Goal: Information Seeking & Learning: Learn about a topic

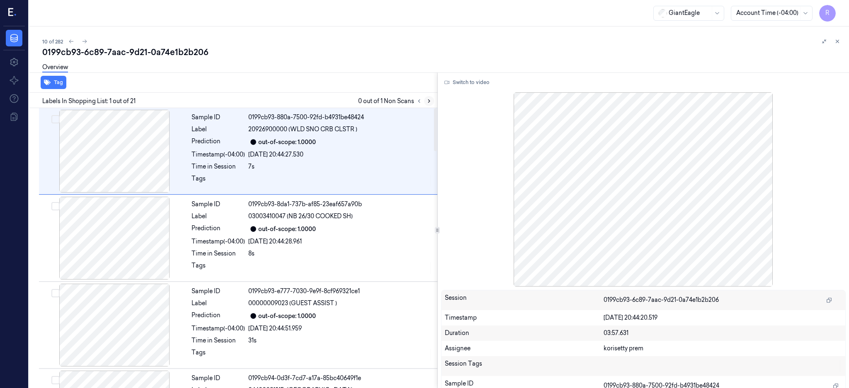
click at [430, 102] on icon at bounding box center [429, 101] width 2 height 3
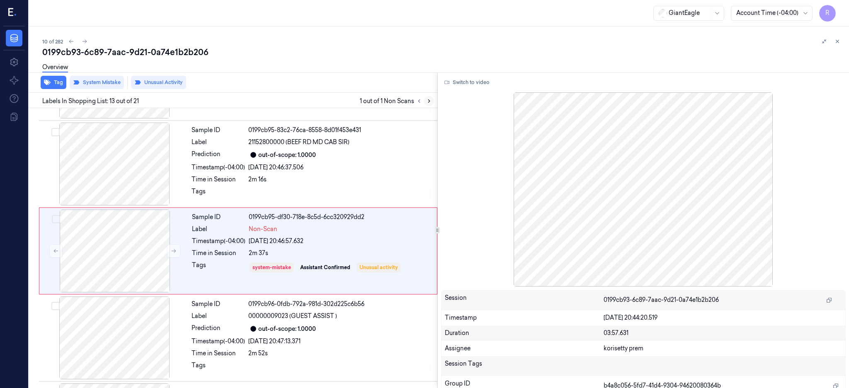
scroll to position [947, 0]
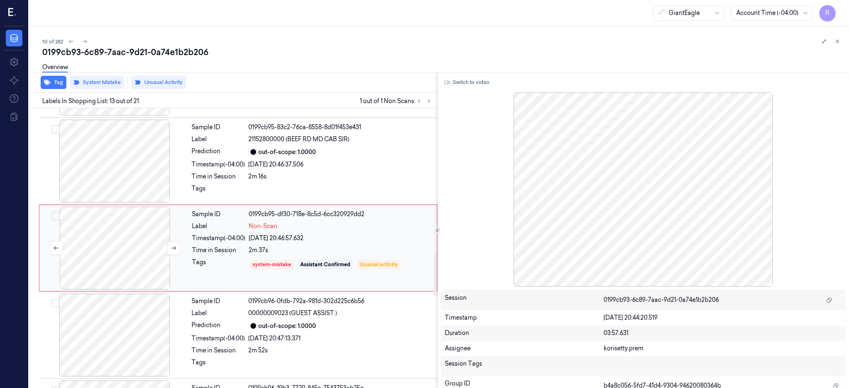
click at [113, 253] on div at bounding box center [115, 248] width 148 height 83
click at [173, 248] on icon at bounding box center [174, 249] width 5 height 4
click at [175, 248] on icon at bounding box center [174, 249] width 5 height 4
click at [121, 181] on div at bounding box center [115, 161] width 148 height 83
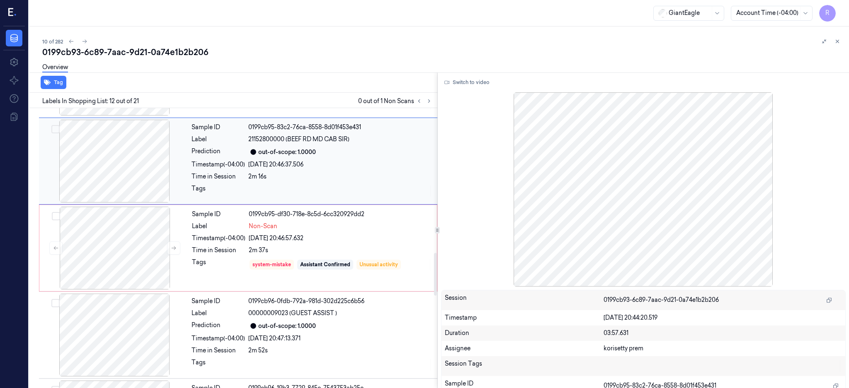
scroll to position [860, 0]
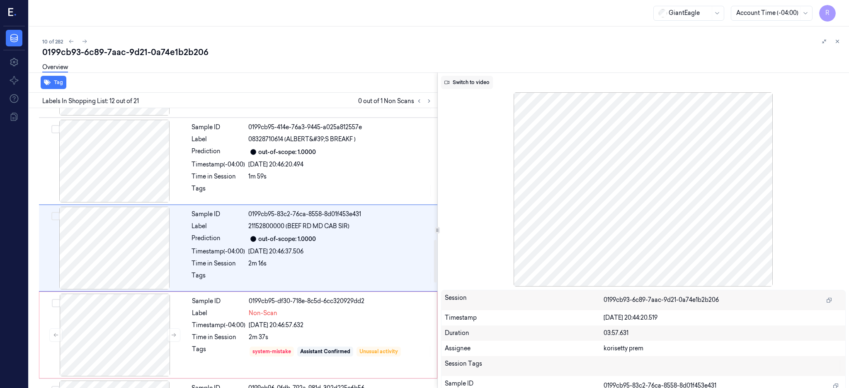
click at [493, 79] on button "Switch to video" at bounding box center [467, 82] width 52 height 13
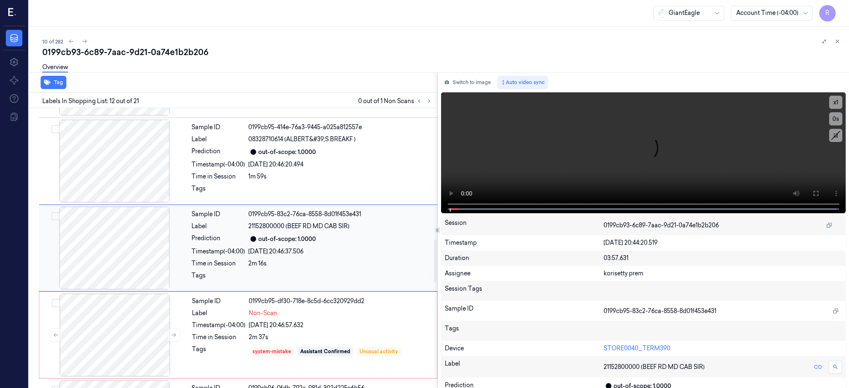
scroll to position [916, 0]
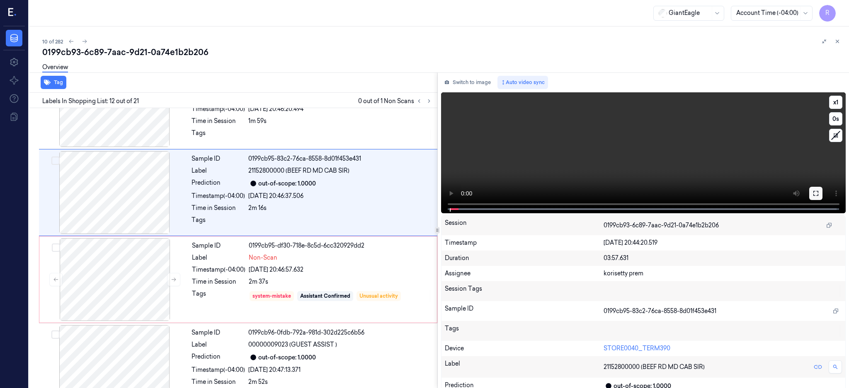
click at [819, 194] on icon at bounding box center [815, 193] width 7 height 7
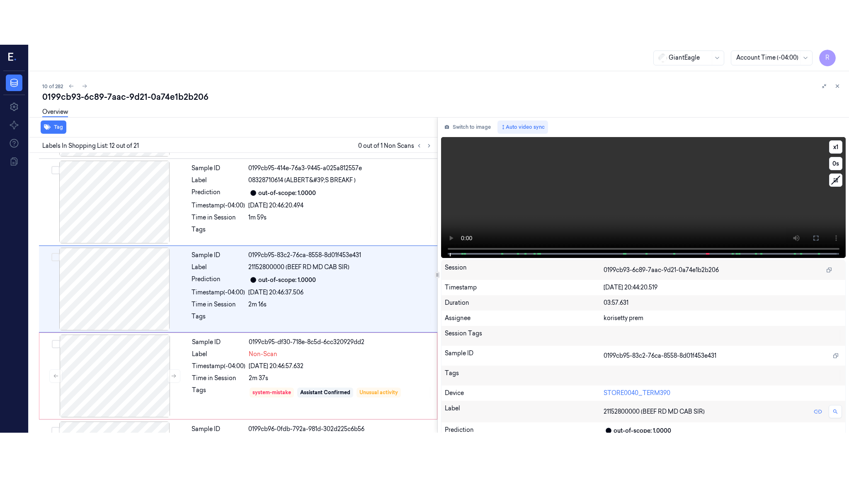
scroll to position [860, 0]
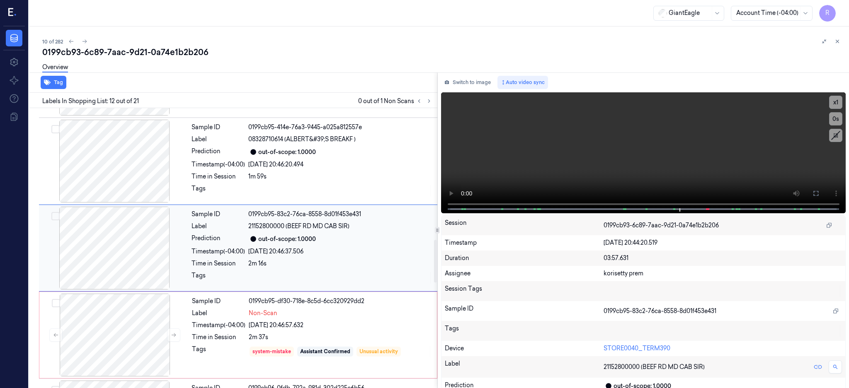
click at [129, 245] on div at bounding box center [115, 248] width 148 height 83
click at [819, 193] on icon at bounding box center [815, 193] width 7 height 7
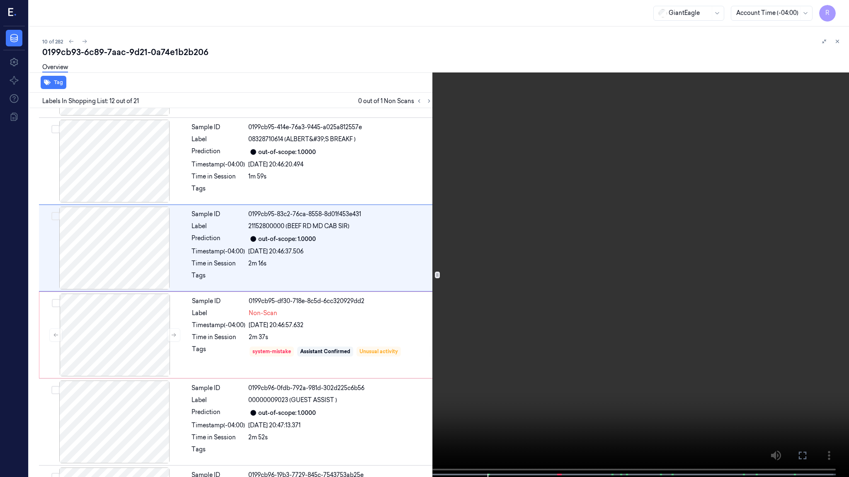
click at [585, 236] on video at bounding box center [424, 239] width 849 height 479
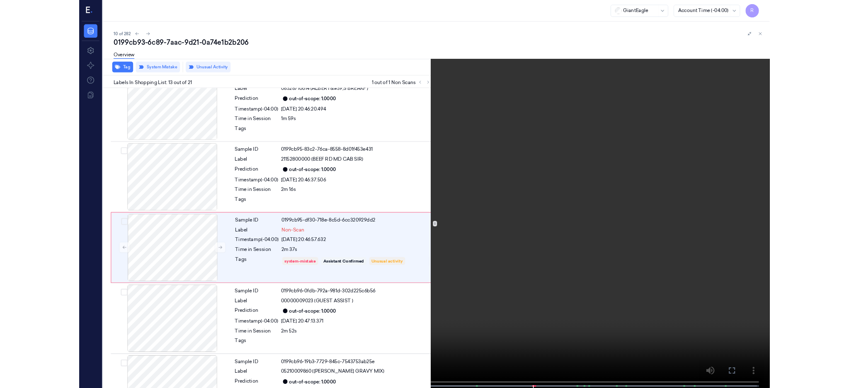
scroll to position [903, 0]
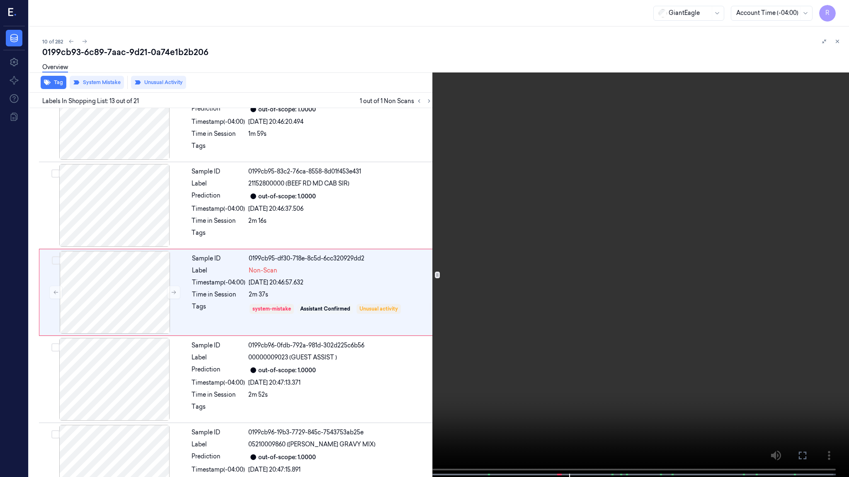
click at [578, 271] on video at bounding box center [424, 239] width 849 height 479
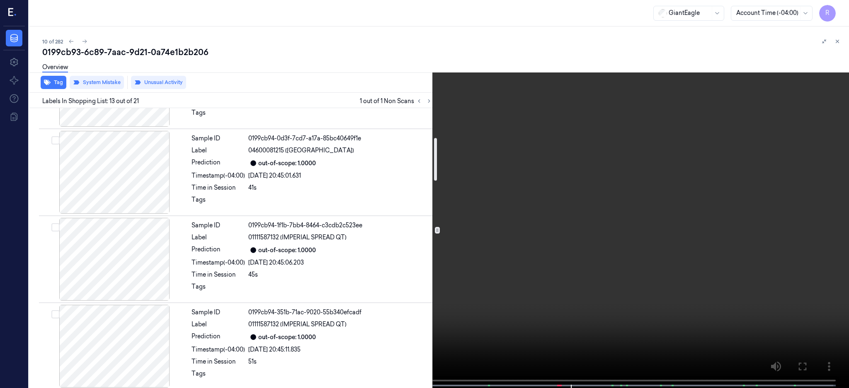
scroll to position [0, 0]
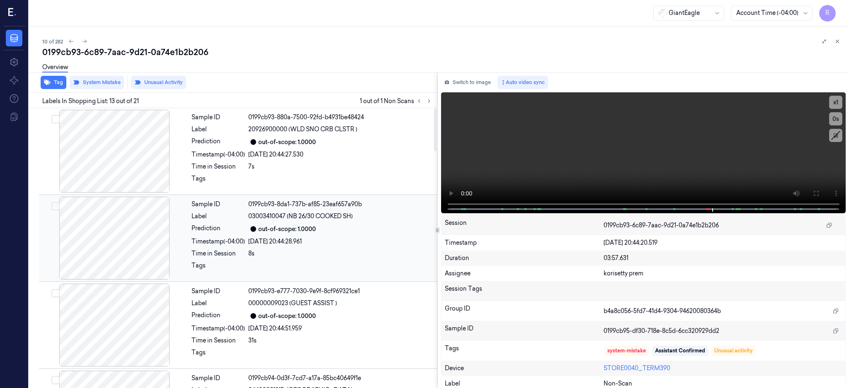
click at [129, 243] on div at bounding box center [115, 238] width 148 height 83
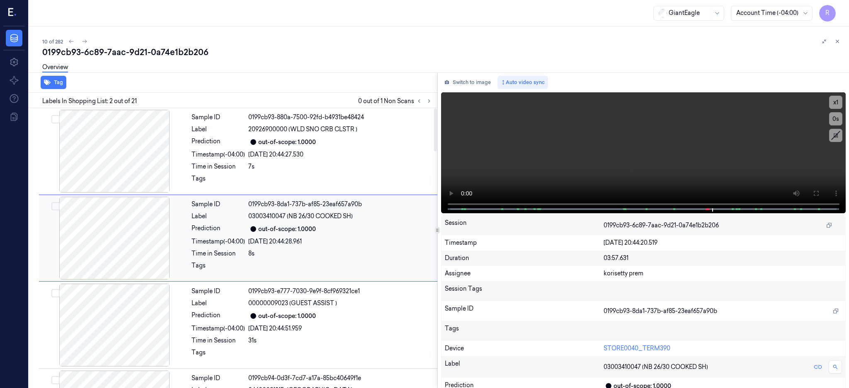
click at [113, 247] on div at bounding box center [115, 238] width 148 height 83
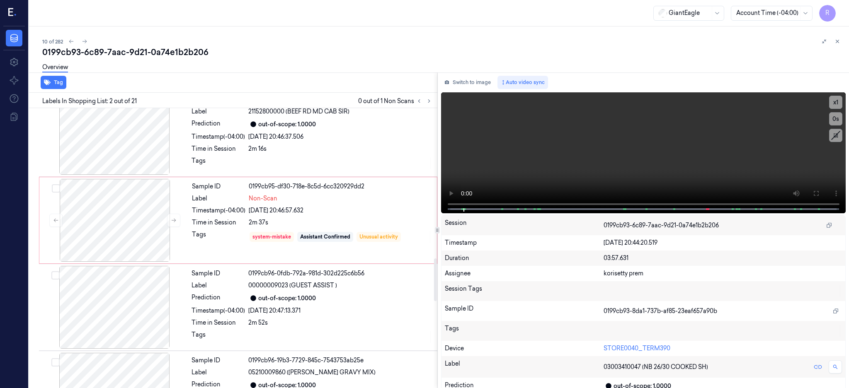
scroll to position [995, 0]
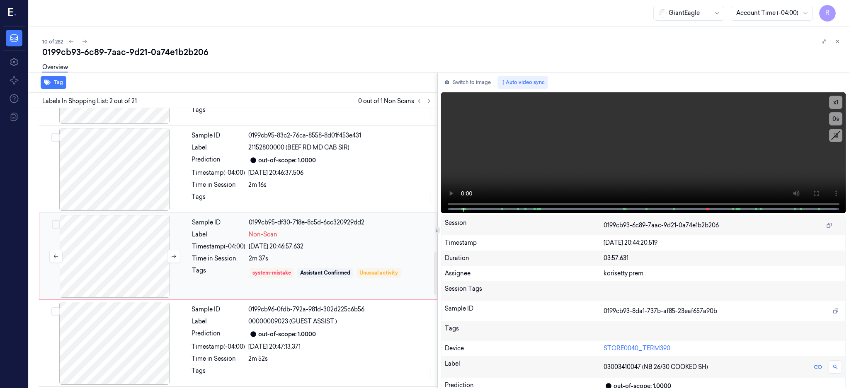
click at [138, 257] on div at bounding box center [115, 256] width 148 height 83
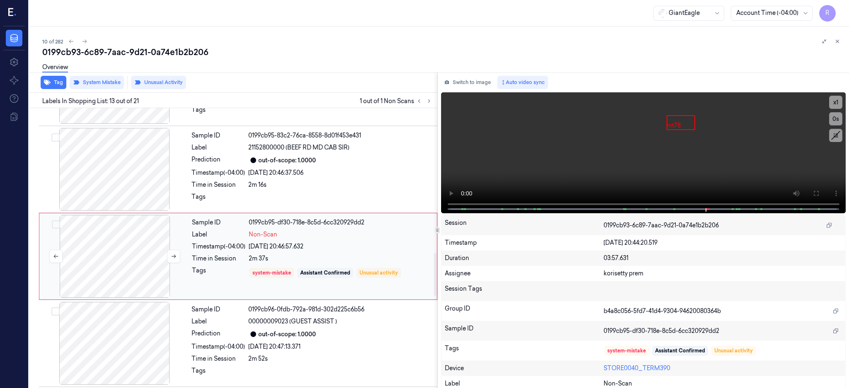
scroll to position [947, 0]
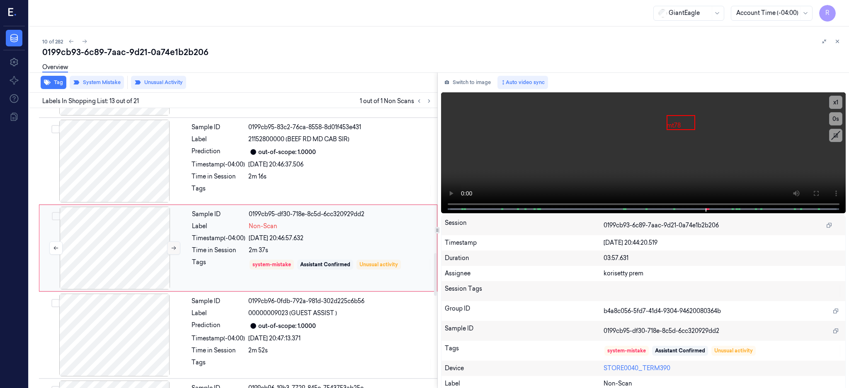
click at [174, 248] on icon at bounding box center [174, 249] width 5 height 4
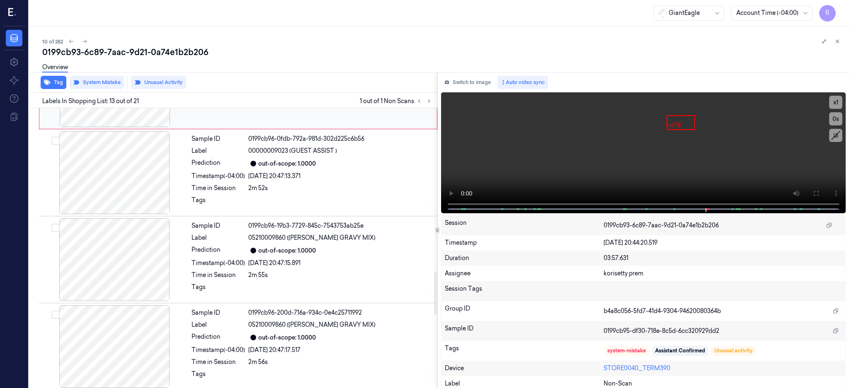
scroll to position [1113, 0]
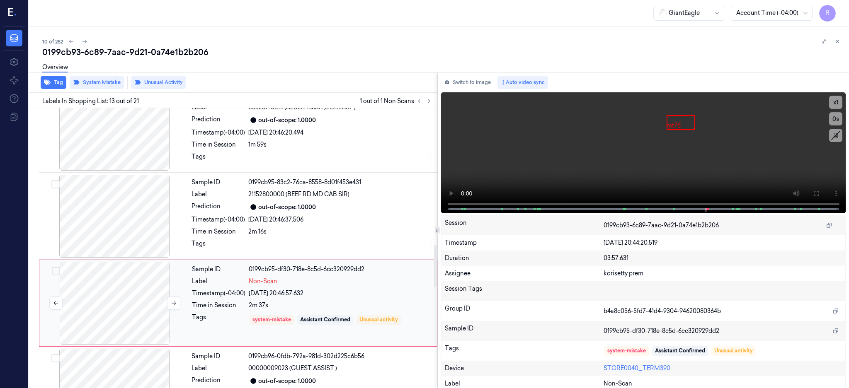
click at [137, 301] on div at bounding box center [115, 303] width 148 height 83
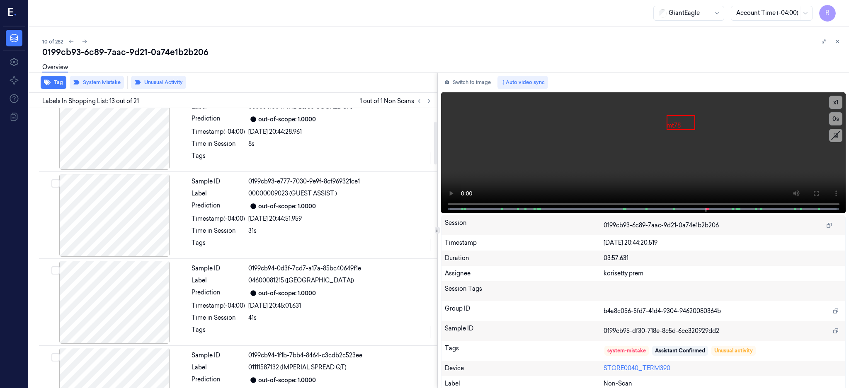
scroll to position [0, 0]
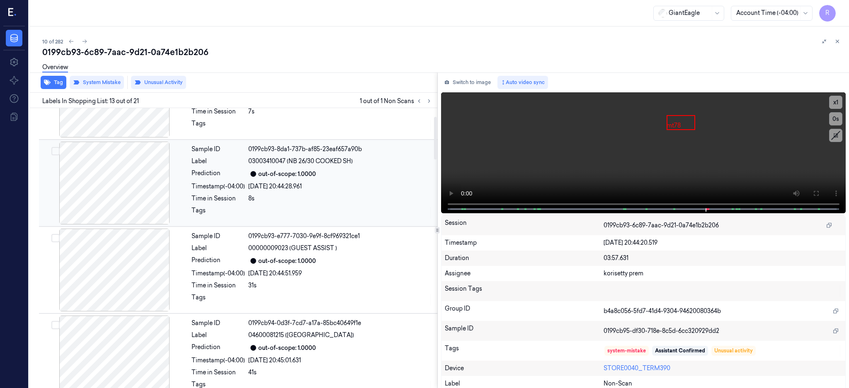
click at [135, 188] on div at bounding box center [115, 183] width 148 height 83
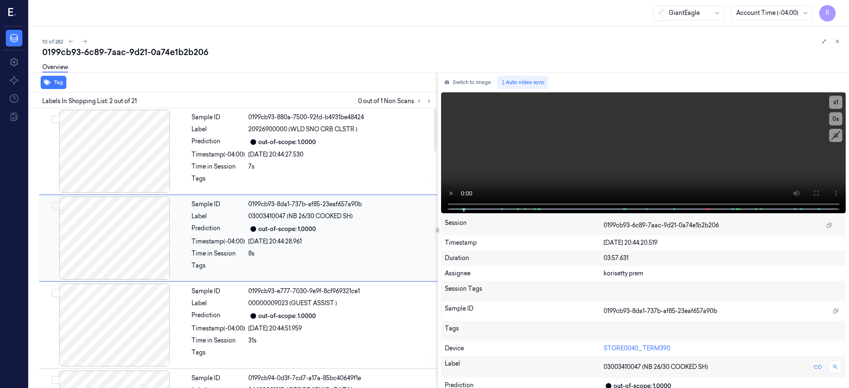
click at [115, 219] on div at bounding box center [115, 238] width 148 height 83
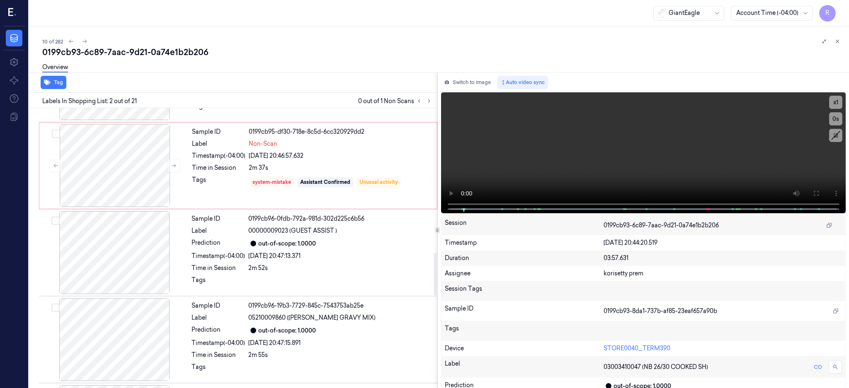
scroll to position [939, 0]
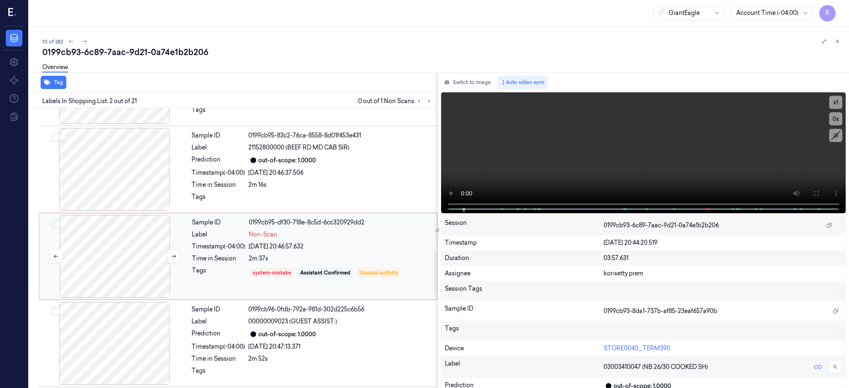
click at [133, 258] on div at bounding box center [115, 256] width 148 height 83
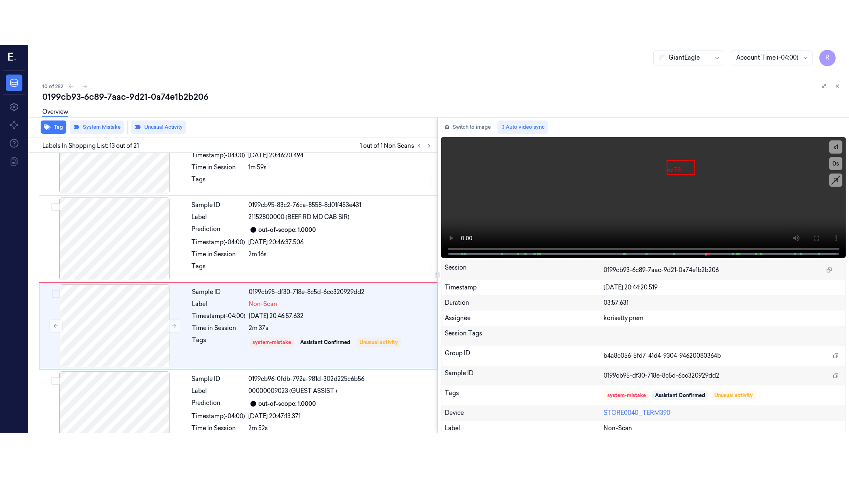
scroll to position [947, 0]
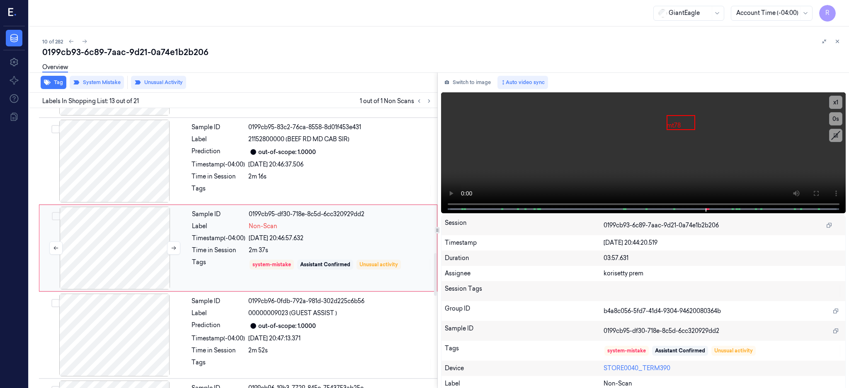
click at [148, 252] on div at bounding box center [115, 248] width 148 height 83
click at [822, 195] on button at bounding box center [815, 193] width 13 height 13
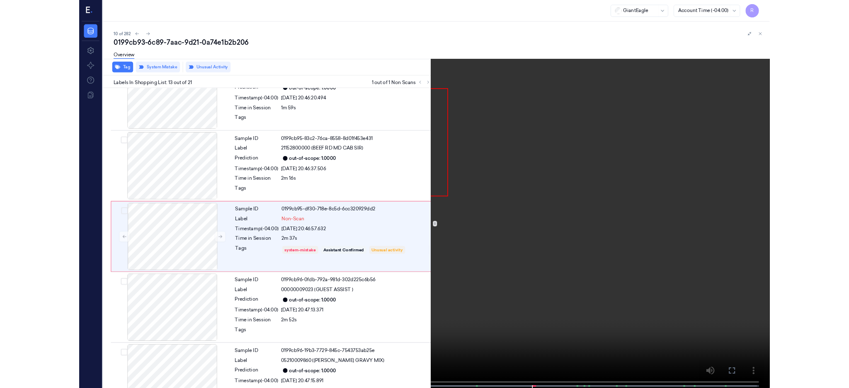
scroll to position [903, 0]
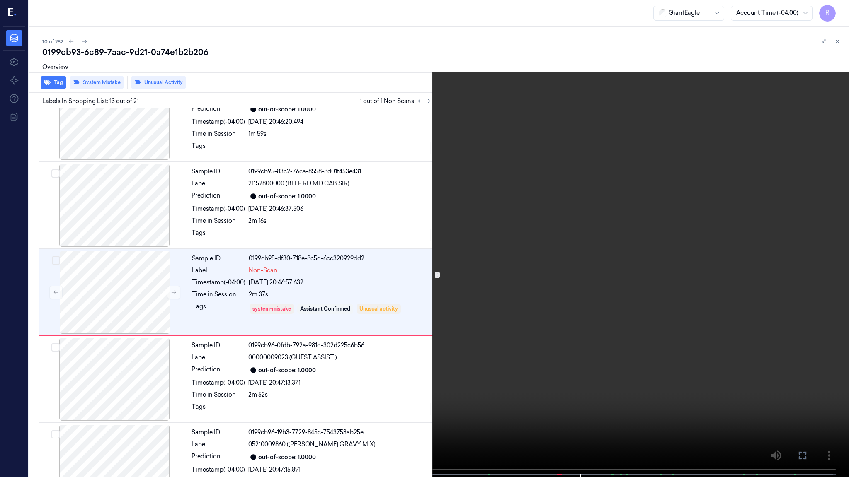
click at [636, 366] on video at bounding box center [424, 239] width 849 height 479
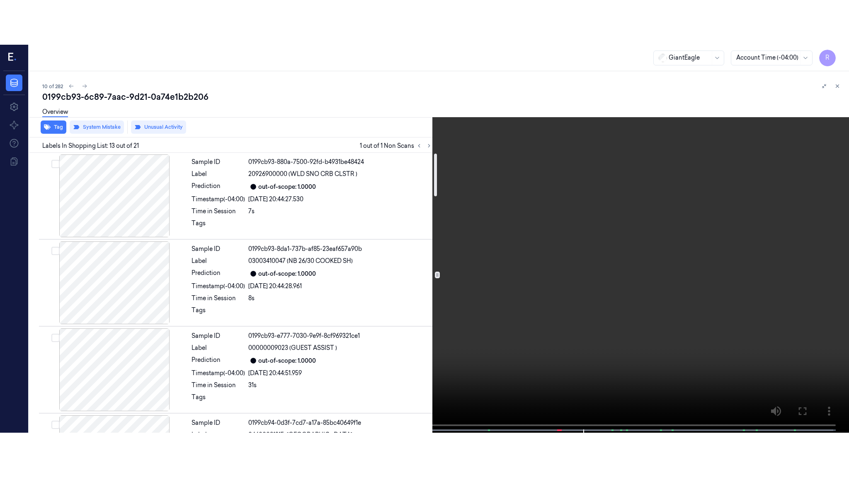
scroll to position [0, 0]
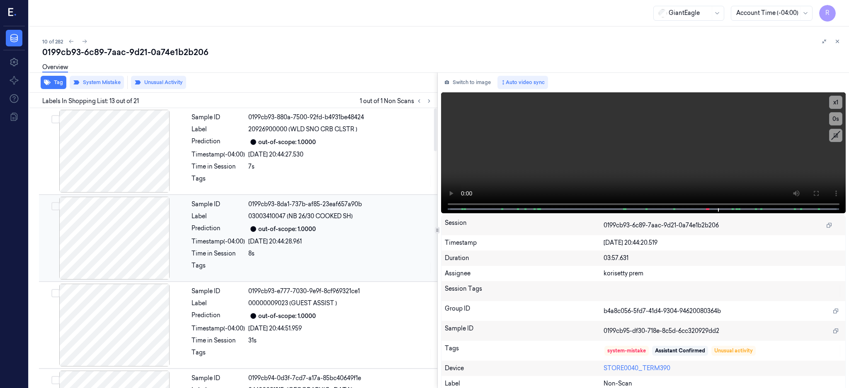
click at [150, 237] on div at bounding box center [115, 238] width 148 height 83
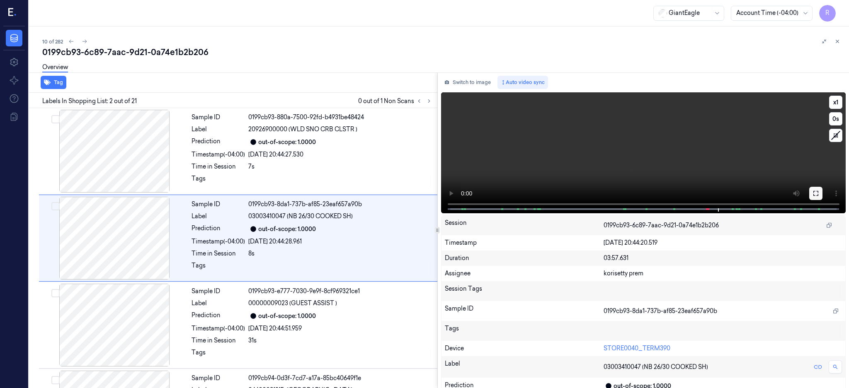
click at [819, 191] on icon at bounding box center [815, 193] width 7 height 7
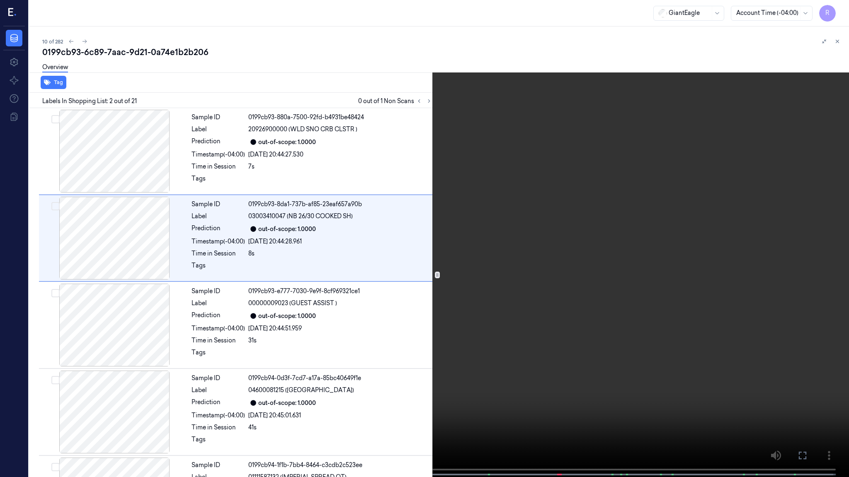
click at [455, 292] on video at bounding box center [424, 239] width 849 height 479
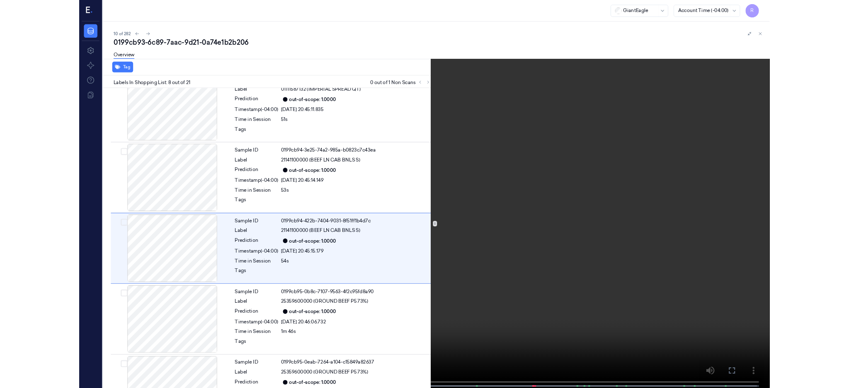
scroll to position [467, 0]
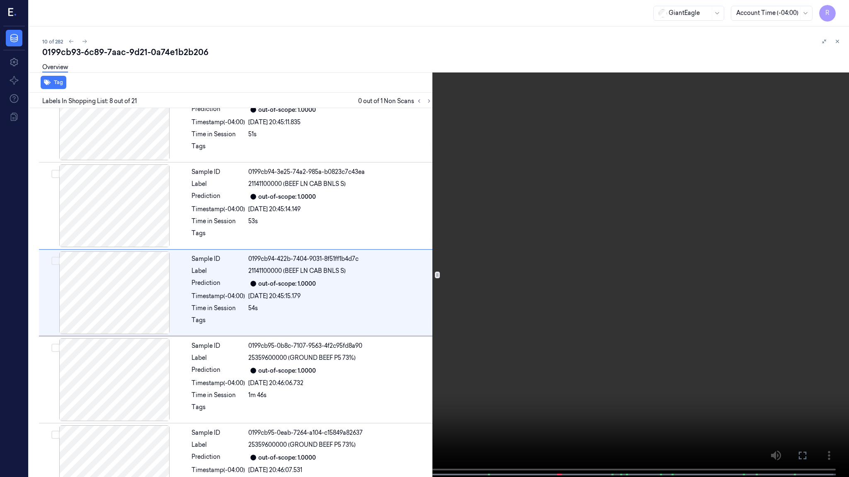
click at [414, 317] on video at bounding box center [424, 239] width 849 height 479
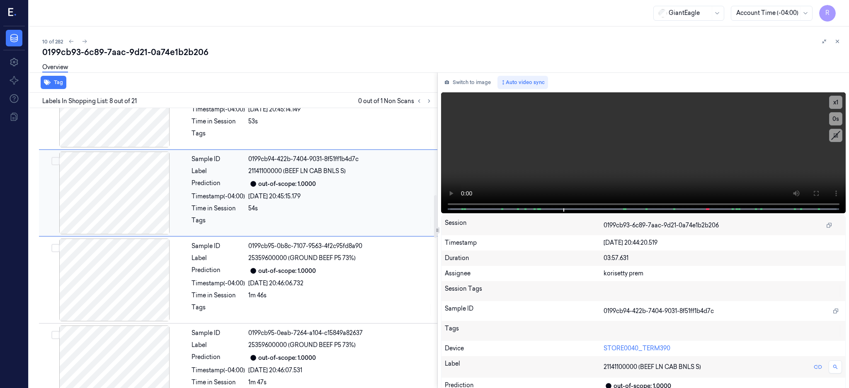
click at [142, 190] on div at bounding box center [115, 193] width 148 height 83
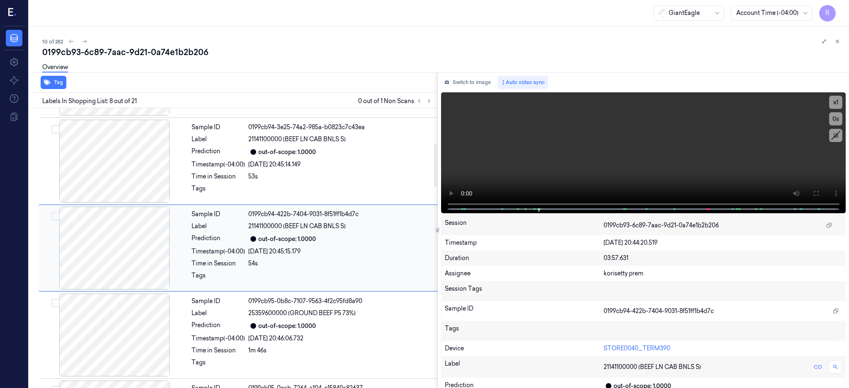
scroll to position [0, 0]
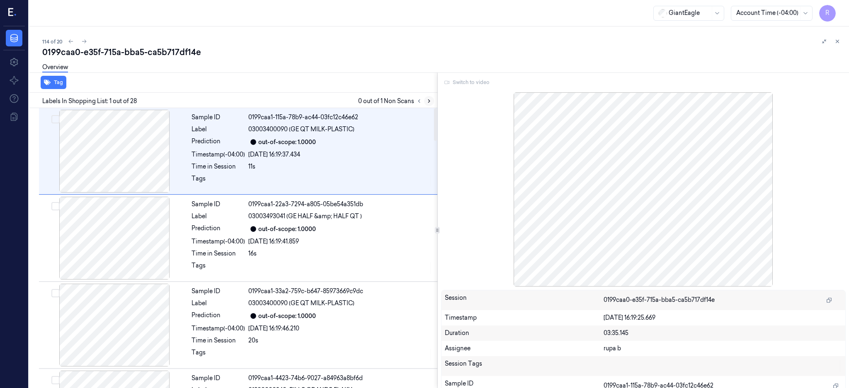
click at [432, 100] on icon at bounding box center [429, 101] width 6 height 6
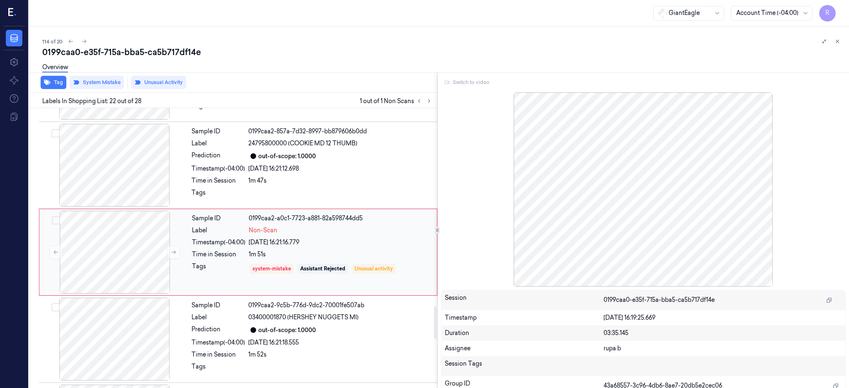
scroll to position [1731, 0]
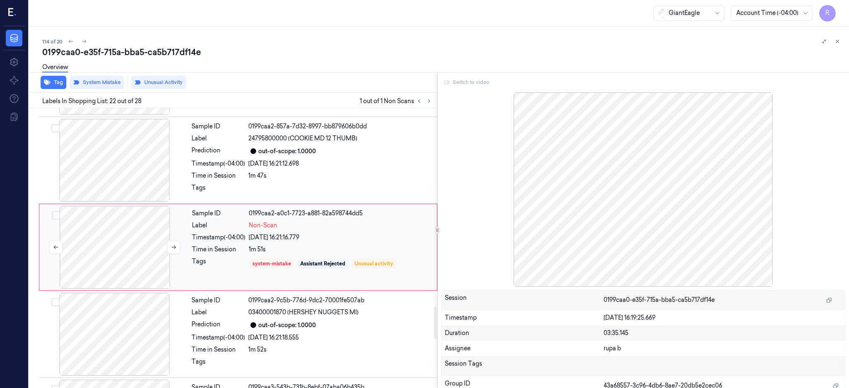
click at [133, 249] on div at bounding box center [115, 247] width 148 height 83
click at [177, 249] on button at bounding box center [173, 247] width 13 height 13
click at [178, 249] on button at bounding box center [173, 247] width 13 height 13
click at [145, 167] on div at bounding box center [115, 160] width 148 height 83
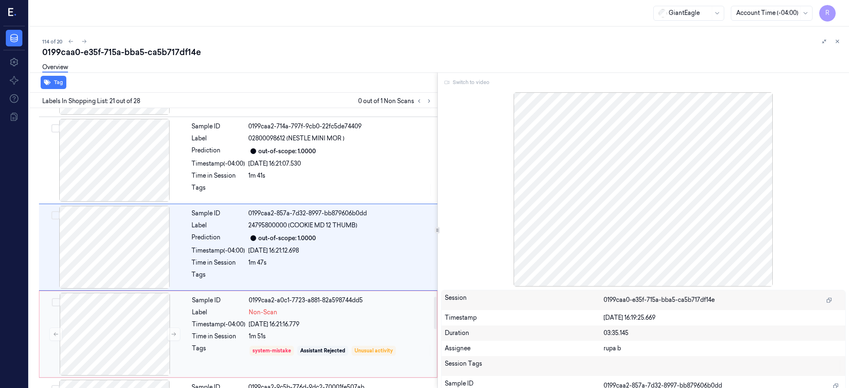
scroll to position [1755, 0]
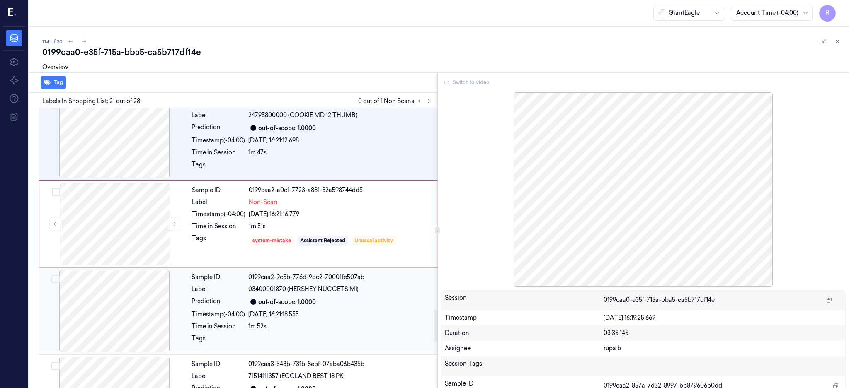
click at [115, 321] on div at bounding box center [115, 311] width 148 height 83
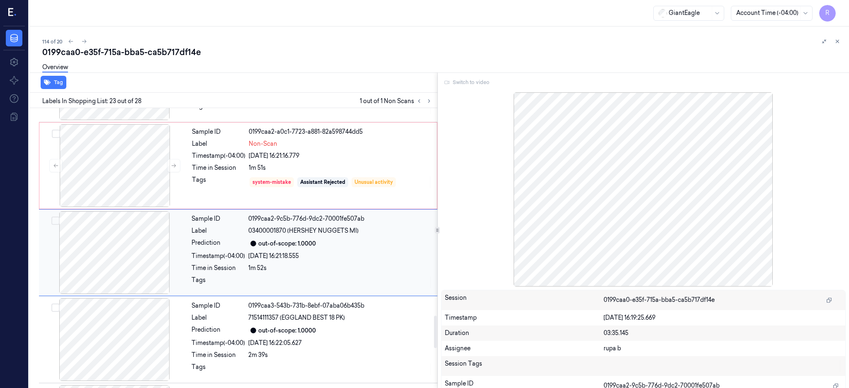
scroll to position [1818, 0]
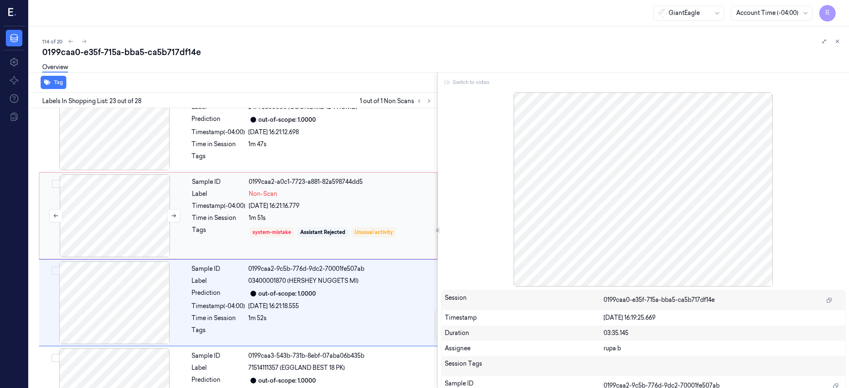
click at [155, 220] on div at bounding box center [115, 215] width 148 height 83
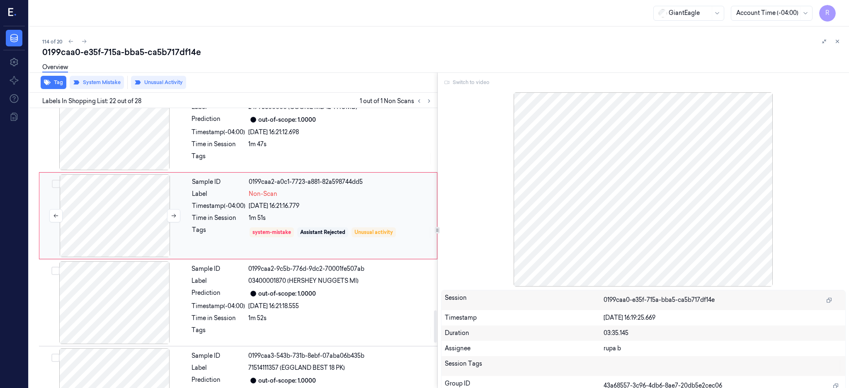
scroll to position [1731, 0]
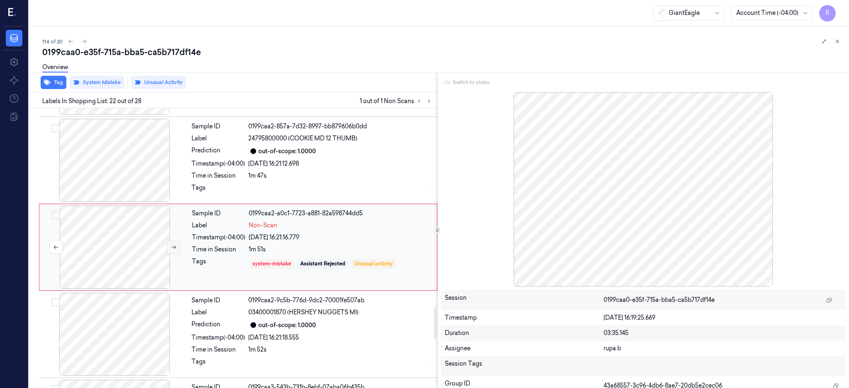
click at [173, 251] on button at bounding box center [173, 247] width 13 height 13
click at [170, 251] on button at bounding box center [173, 247] width 13 height 13
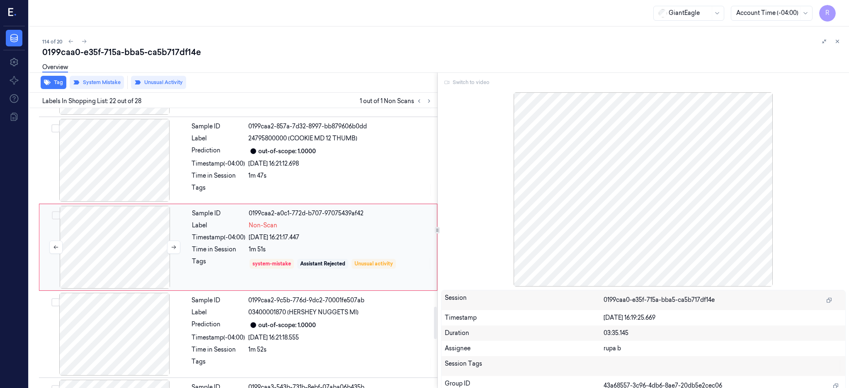
click at [128, 256] on div at bounding box center [115, 247] width 148 height 83
click at [113, 143] on div at bounding box center [115, 160] width 148 height 83
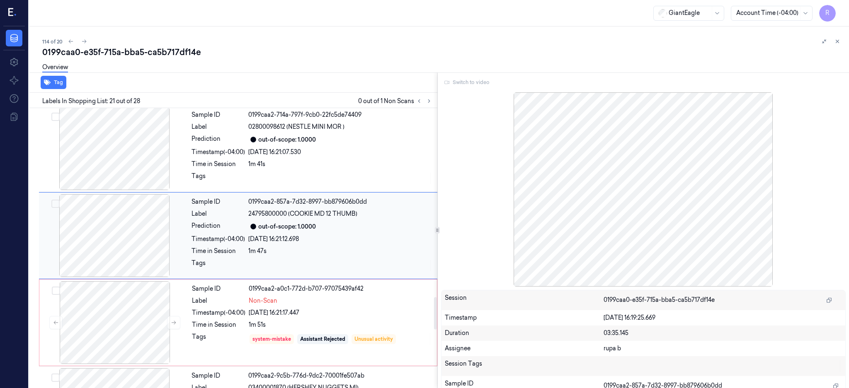
scroll to position [1644, 0]
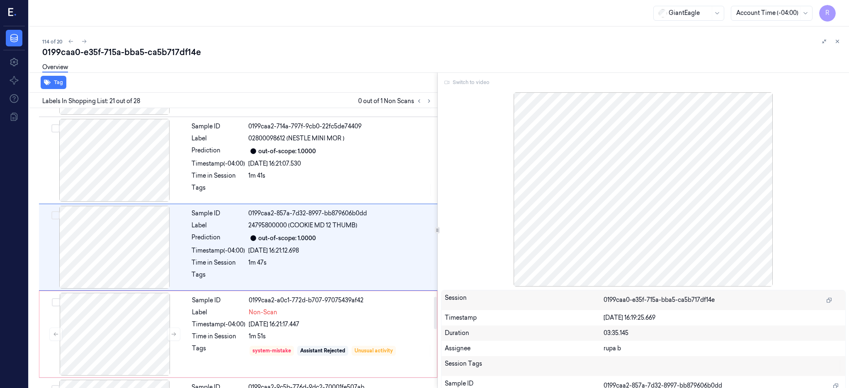
click at [472, 85] on div "Switch to video" at bounding box center [643, 82] width 405 height 13
click at [724, 231] on div at bounding box center [643, 189] width 405 height 194
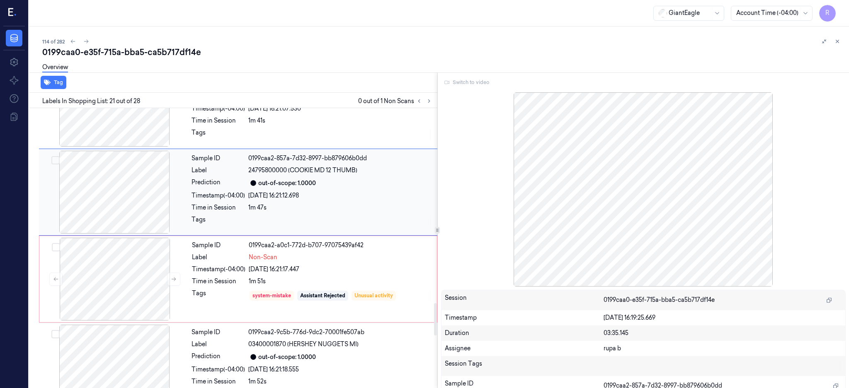
click at [145, 225] on div at bounding box center [115, 192] width 148 height 83
click at [144, 288] on div at bounding box center [115, 279] width 148 height 83
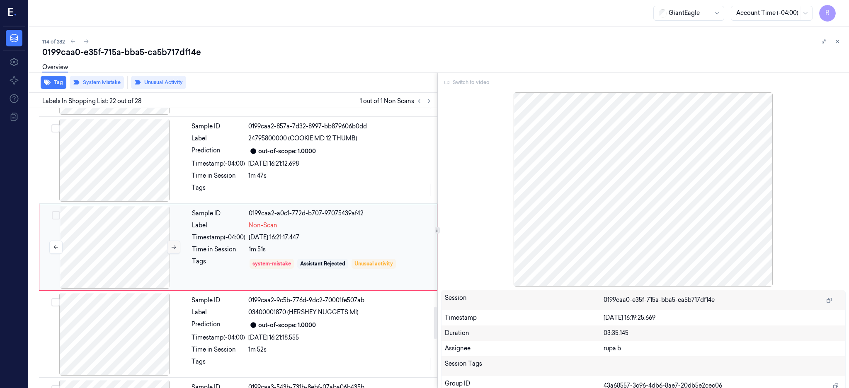
click at [171, 245] on icon at bounding box center [174, 248] width 6 height 6
click at [172, 245] on icon at bounding box center [174, 248] width 6 height 6
click at [171, 245] on icon at bounding box center [174, 248] width 6 height 6
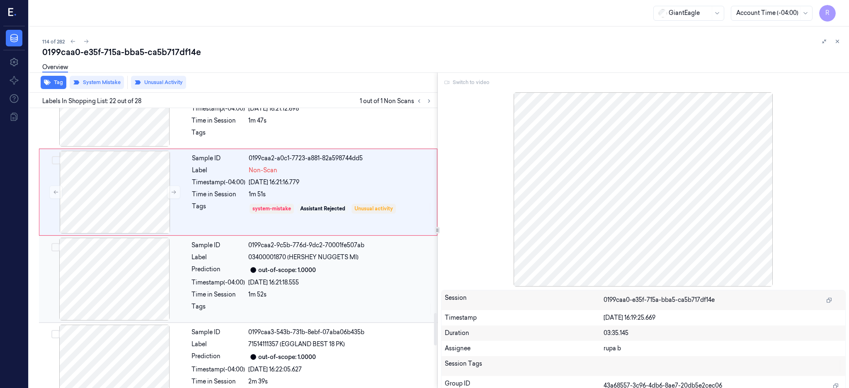
click at [142, 276] on div at bounding box center [115, 279] width 148 height 83
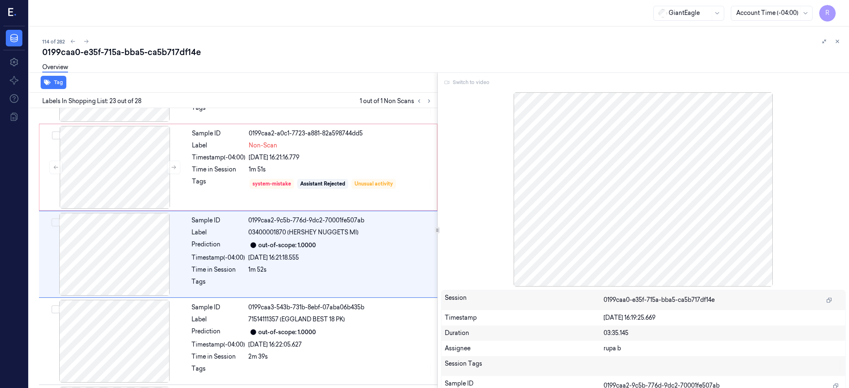
scroll to position [1818, 0]
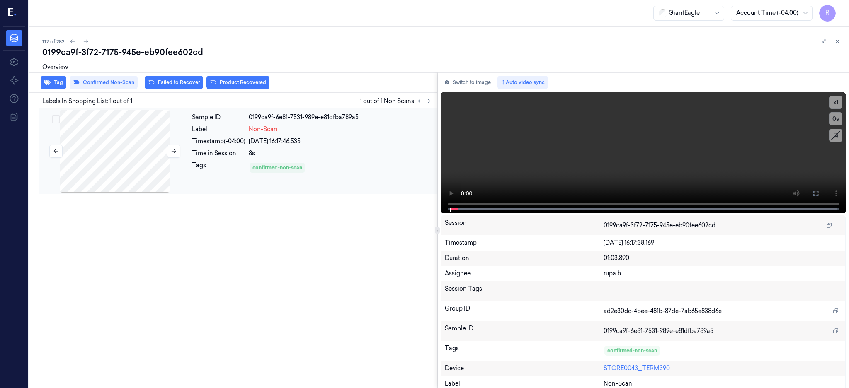
click at [124, 141] on div at bounding box center [115, 151] width 148 height 83
click at [822, 191] on button at bounding box center [815, 193] width 13 height 13
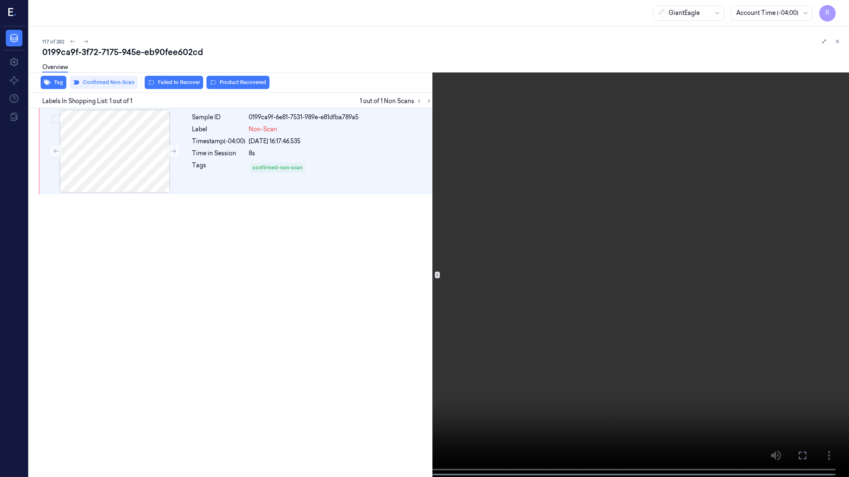
click at [521, 376] on video at bounding box center [424, 239] width 849 height 479
